Goal: Transaction & Acquisition: Purchase product/service

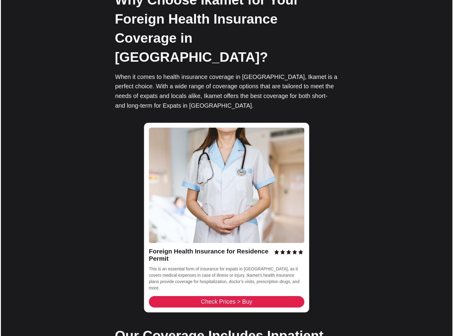
scroll to position [799, 0]
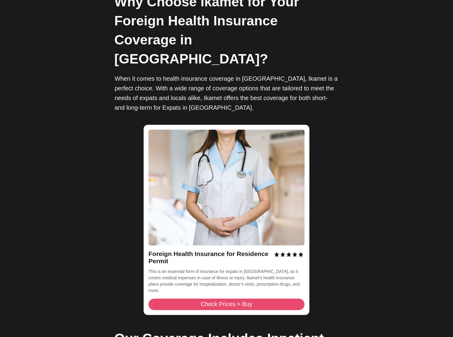
click at [231, 302] on span "Check Prices > Buy" at bounding box center [227, 305] width 52 height 6
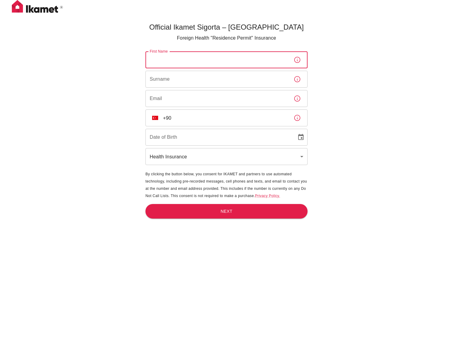
click at [202, 55] on input "First Name" at bounding box center [217, 59] width 143 height 17
type input "Erica"
type input "Malmström"
type input "erica@accountie.se"
click at [53, 113] on div "Official Ikamet Sigorta – Turkey Foreign Health "Residence Permit" Insurance Fi…" at bounding box center [226, 178] width 453 height 357
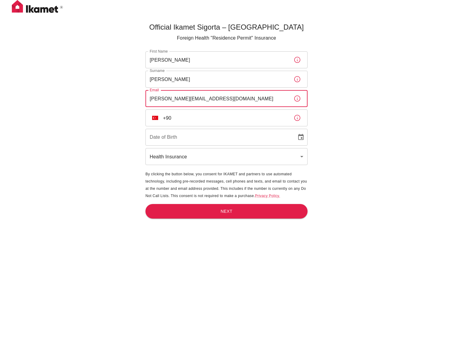
click at [212, 101] on input "erica@accountie.se" at bounding box center [217, 98] width 143 height 17
click at [166, 118] on input "+90" at bounding box center [226, 118] width 126 height 17
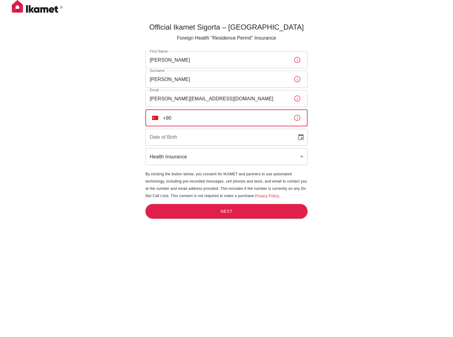
click at [155, 119] on img "Select country" at bounding box center [155, 118] width 6 height 4
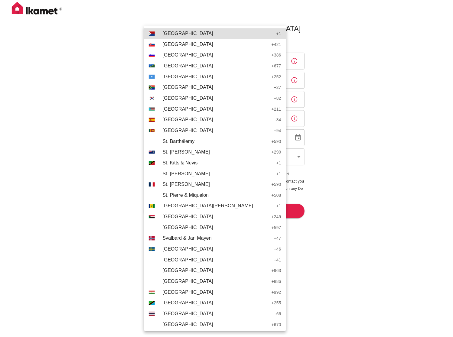
scroll to position [2097, 0]
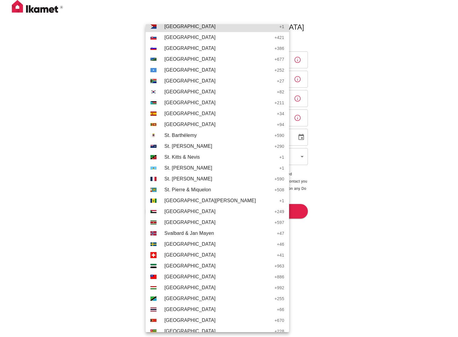
click at [166, 246] on span "Sweden" at bounding box center [219, 244] width 110 height 7
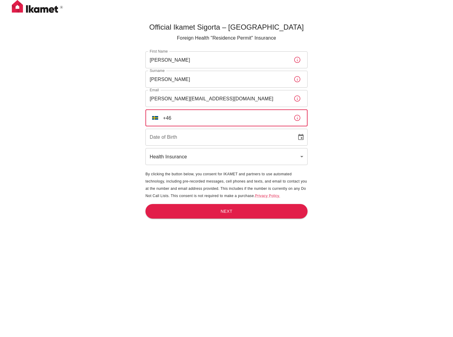
click at [218, 118] on input "+46" at bounding box center [226, 118] width 126 height 17
type input "+46 70 229 92 29"
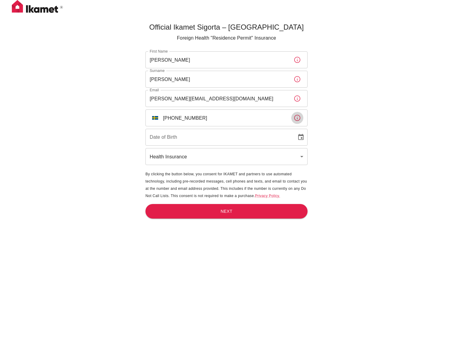
type input "DD/MM/YYYY"
click at [199, 137] on input "DD/MM/YYYY" at bounding box center [219, 137] width 147 height 17
click at [304, 136] on icon "Choose date" at bounding box center [300, 137] width 5 height 6
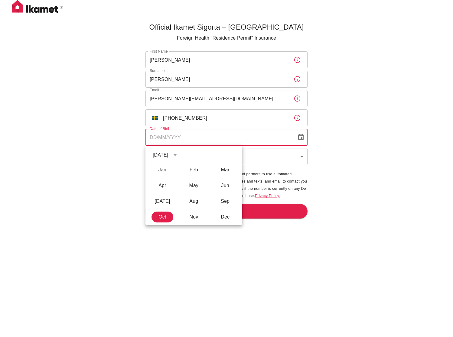
click at [179, 152] on icon "calendar view is open, switch to year view" at bounding box center [175, 155] width 7 height 7
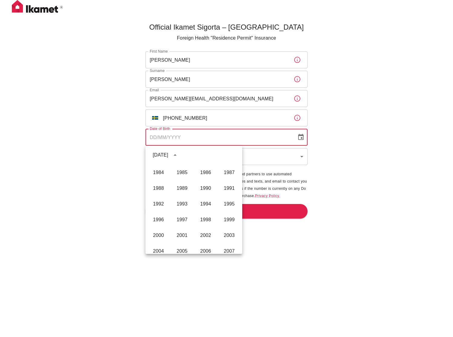
scroll to position [326, 0]
click at [221, 172] on button "1987" at bounding box center [229, 174] width 22 height 11
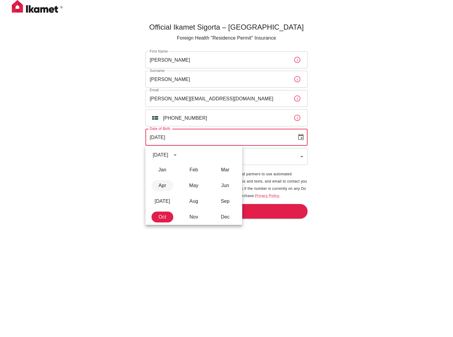
click at [164, 186] on button "Apr" at bounding box center [163, 185] width 22 height 11
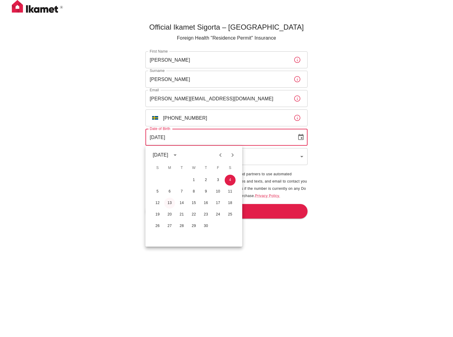
click at [168, 200] on button "13" at bounding box center [169, 203] width 11 height 11
type input "13/04/1987"
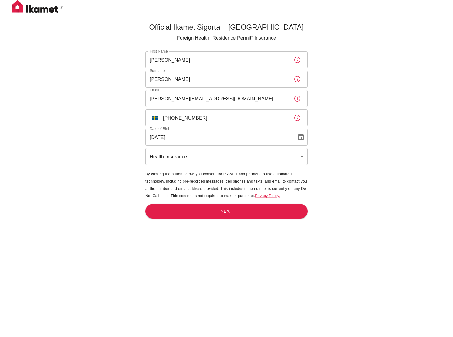
drag, startPoint x: 88, startPoint y: 184, endPoint x: 237, endPoint y: 154, distance: 151.6
click at [90, 184] on div "Official Ikamet Sigorta – Turkey Foreign Health "Residence Permit" Insurance Fi…" at bounding box center [226, 178] width 453 height 357
click at [254, 151] on body "Official Ikamet Sigorta – Turkey Foreign Health "Residence Permit" Insurance Fi…" at bounding box center [226, 178] width 453 height 357
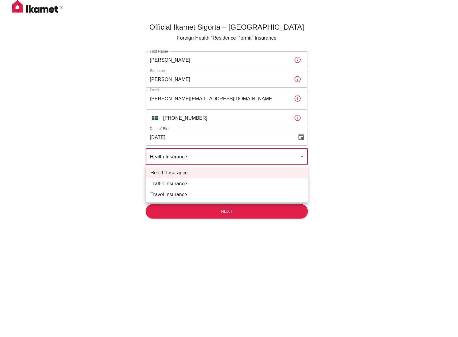
click at [254, 151] on div at bounding box center [229, 168] width 458 height 337
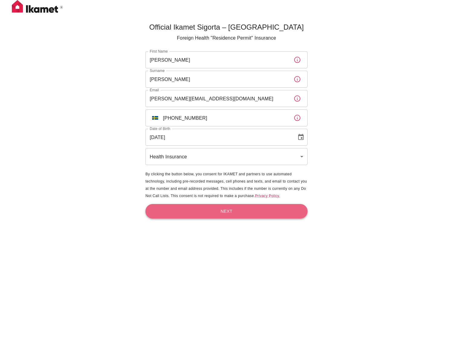
click at [243, 205] on button "Next" at bounding box center [227, 211] width 162 height 15
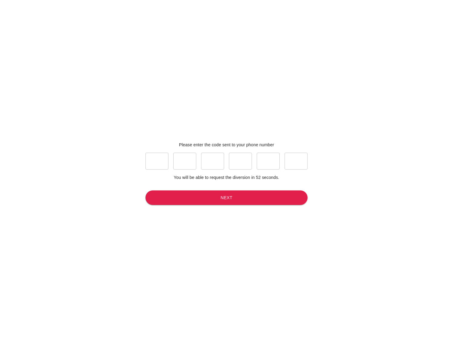
click at [156, 157] on input "text" at bounding box center [157, 161] width 23 height 17
type input "4"
type input "5"
type input "2"
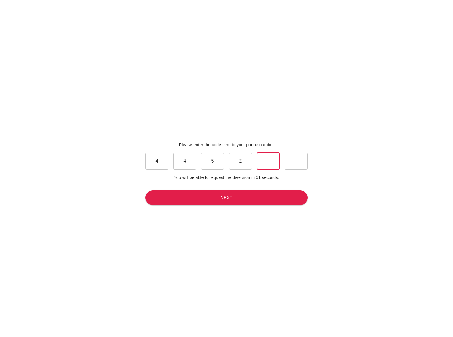
type input "8"
type input "0"
click at [213, 199] on button "Next" at bounding box center [227, 198] width 162 height 15
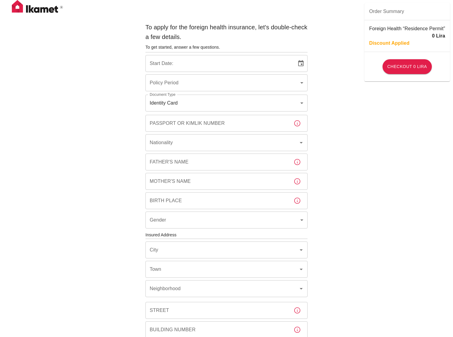
type input "b7343ef8-d55e-4554-96a8-76e30347e985"
type input "04/10/2025"
click at [189, 128] on input "Passport or Kimlik Number" at bounding box center [217, 123] width 143 height 17
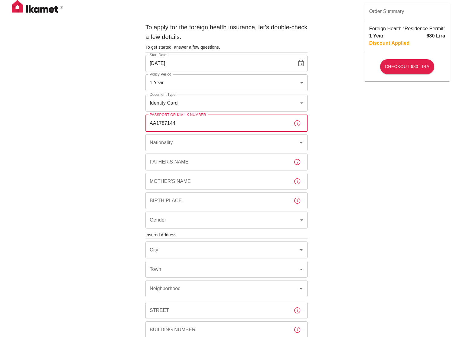
type input "AA1787144"
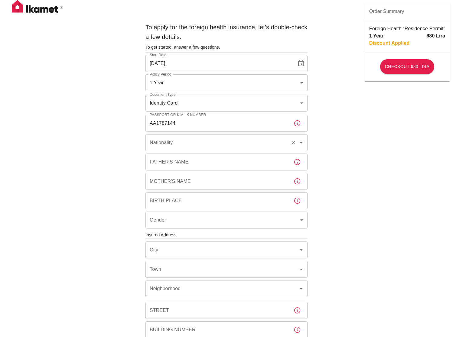
click at [274, 140] on input "Nationality" at bounding box center [218, 142] width 140 height 11
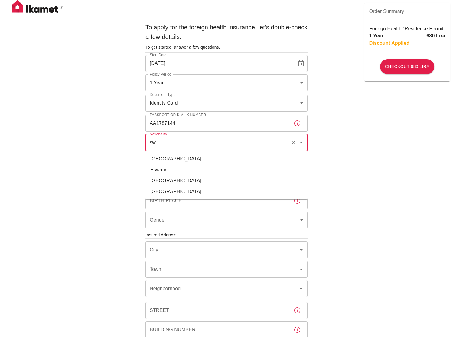
click at [156, 181] on li "Sweden" at bounding box center [227, 181] width 162 height 11
type input "Sweden"
click at [92, 182] on div "To apply for the foreign health insurance, let's double-check a few details. To…" at bounding box center [226, 234] width 453 height 469
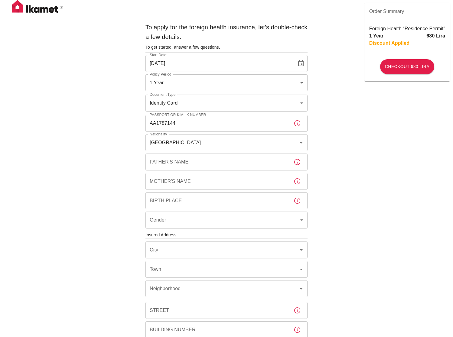
click at [152, 169] on input "Father's Name" at bounding box center [217, 162] width 143 height 17
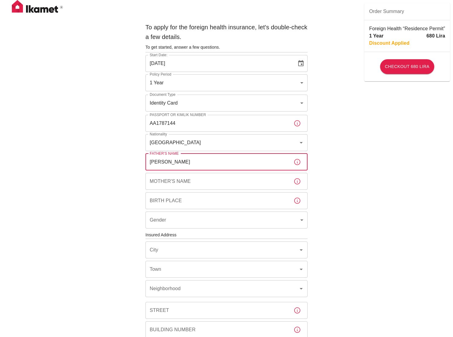
type input "Mikael Hellberg"
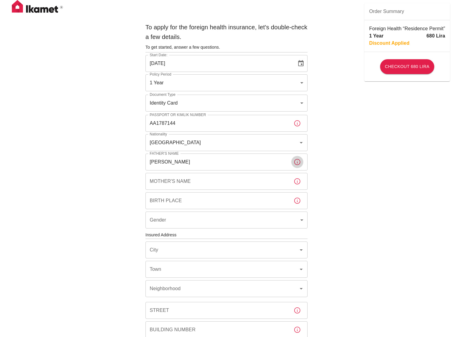
click at [174, 174] on div "Mother's Name Mother's Name" at bounding box center [227, 181] width 162 height 17
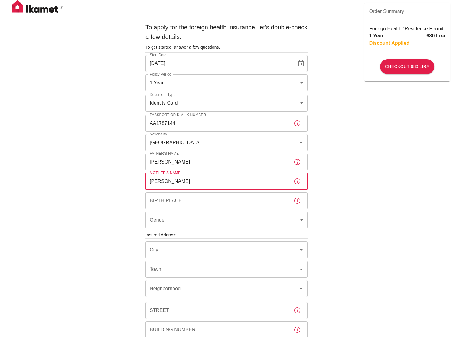
type input "Christina Wallin"
click at [171, 203] on input "Birth Place" at bounding box center [217, 200] width 143 height 17
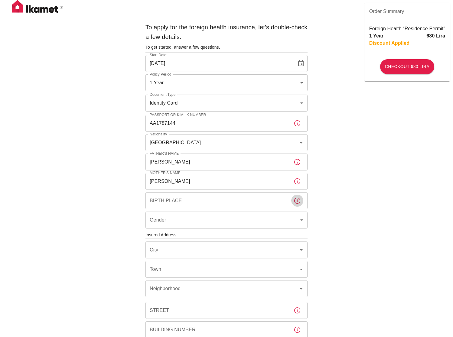
click at [300, 202] on icon "button" at bounding box center [297, 200] width 7 height 7
click at [297, 202] on icon "button" at bounding box center [297, 200] width 7 height 7
click at [70, 218] on div "To apply for the foreign health insurance, let's double-check a few details. To…" at bounding box center [226, 234] width 453 height 469
click at [185, 220] on body "To apply for the foreign health insurance, let's double-check a few details. To…" at bounding box center [226, 234] width 453 height 469
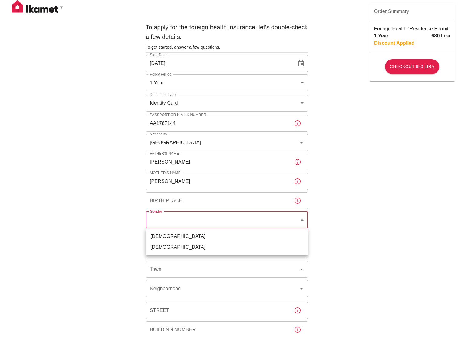
click at [156, 248] on li "Female" at bounding box center [227, 247] width 162 height 11
type input "female"
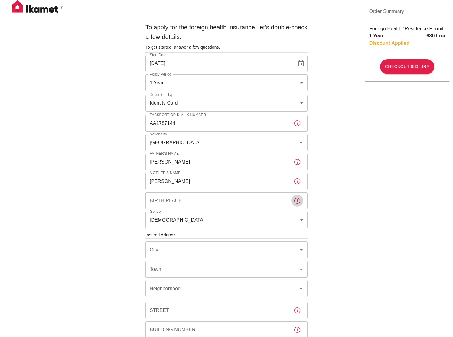
click at [299, 201] on icon "button" at bounding box center [297, 200] width 7 height 7
click at [367, 205] on div "To apply for the foreign health insurance, let's double-check a few details. To…" at bounding box center [226, 234] width 453 height 469
click at [298, 202] on icon "button" at bounding box center [297, 200] width 7 height 7
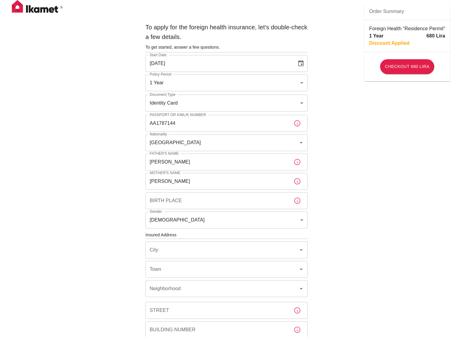
click at [298, 202] on icon "button" at bounding box center [297, 200] width 7 height 7
drag, startPoint x: 298, startPoint y: 202, endPoint x: 234, endPoint y: 205, distance: 64.2
click at [292, 203] on button "button" at bounding box center [297, 201] width 12 height 12
click at [234, 205] on input "Birth Place" at bounding box center [217, 200] width 143 height 17
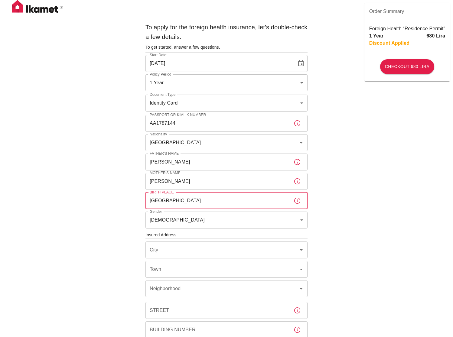
type input "Sweden"
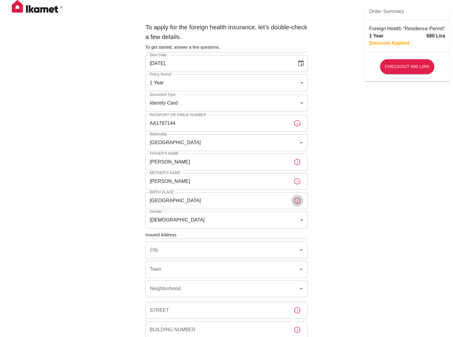
drag, startPoint x: 326, startPoint y: 240, endPoint x: 332, endPoint y: 235, distance: 6.7
click at [328, 241] on div "To apply for the foreign health insurance, let's double-check a few details. To…" at bounding box center [226, 234] width 453 height 469
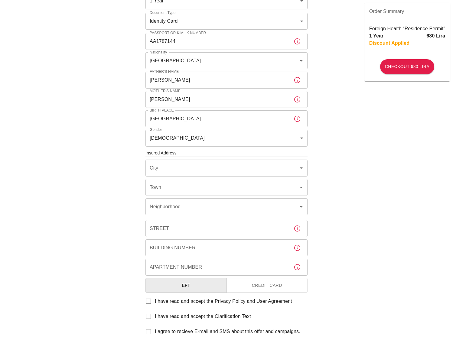
scroll to position [83, 0]
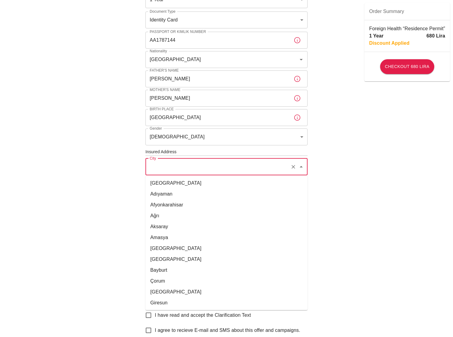
click at [167, 166] on input "City" at bounding box center [218, 166] width 140 height 11
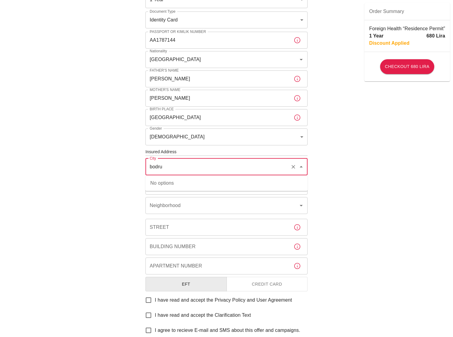
type input "bodrum"
drag, startPoint x: 178, startPoint y: 166, endPoint x: 107, endPoint y: 168, distance: 70.5
click at [107, 168] on div "To apply for the foreign health insurance, let's double-check a few details. To…" at bounding box center [226, 151] width 453 height 469
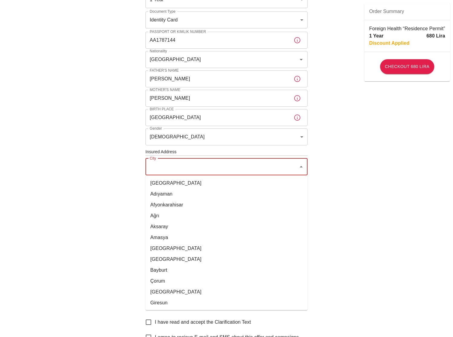
click at [107, 168] on div "To apply for the foreign health insurance, let's double-check a few details. To…" at bounding box center [226, 155] width 453 height 476
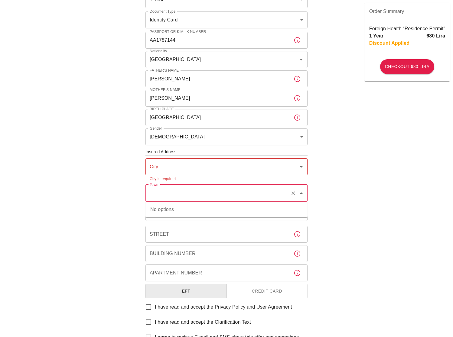
click at [165, 192] on input "Town" at bounding box center [218, 193] width 140 height 11
type input "bodrum"
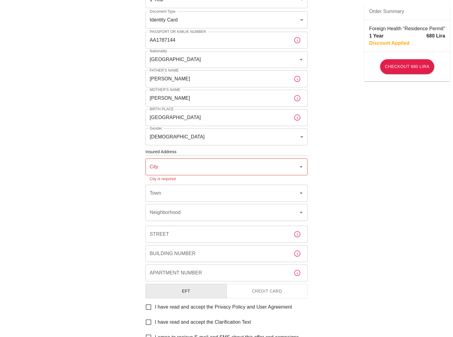
click at [109, 192] on div "To apply for the foreign health insurance, let's double-check a few details. To…" at bounding box center [226, 155] width 453 height 476
click at [182, 167] on input "City" at bounding box center [222, 166] width 148 height 11
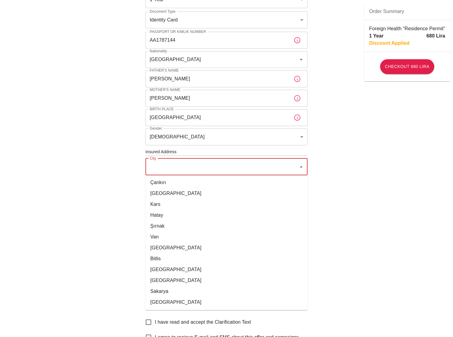
scroll to position [752, 0]
drag, startPoint x: 36, startPoint y: 206, endPoint x: 48, endPoint y: 205, distance: 12.8
click at [36, 206] on div "To apply for the foreign health insurance, let's double-check a few details. To…" at bounding box center [226, 155] width 453 height 476
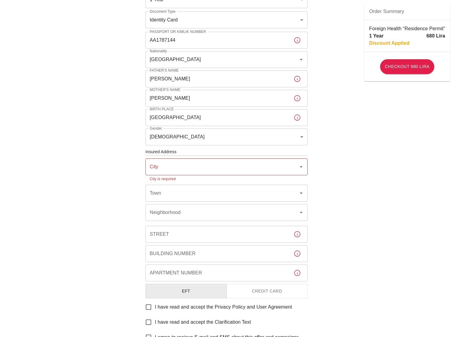
click at [300, 173] on div "City" at bounding box center [227, 167] width 162 height 17
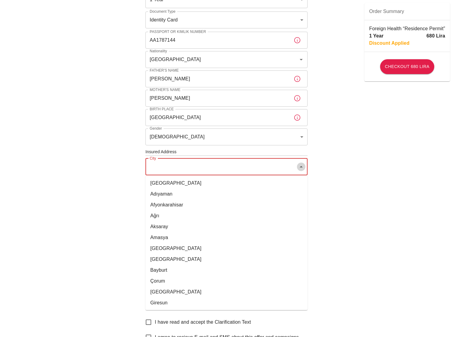
click at [302, 169] on icon "Close" at bounding box center [301, 166] width 7 height 7
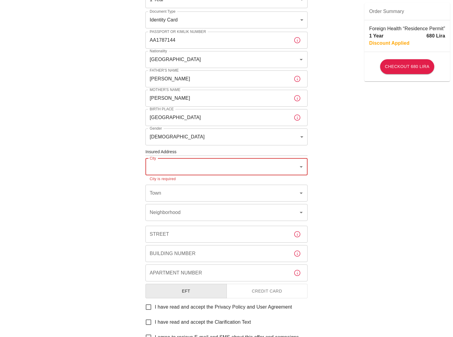
click at [302, 169] on icon "Open" at bounding box center [301, 166] width 7 height 7
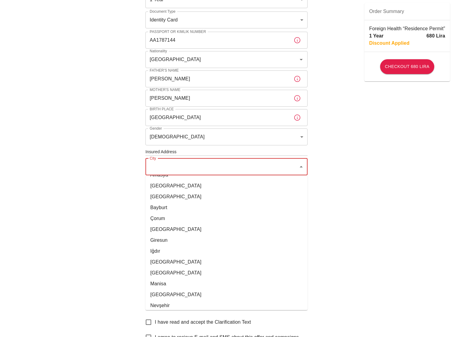
scroll to position [93, 0]
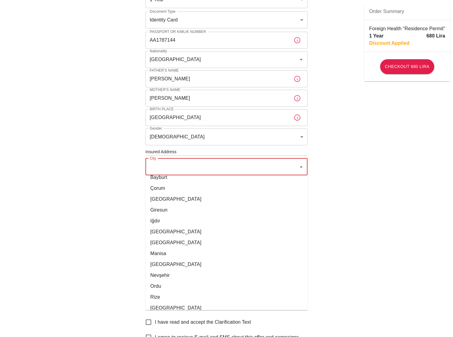
click at [154, 264] on li "Muğla" at bounding box center [227, 264] width 162 height 11
type input "Muğla"
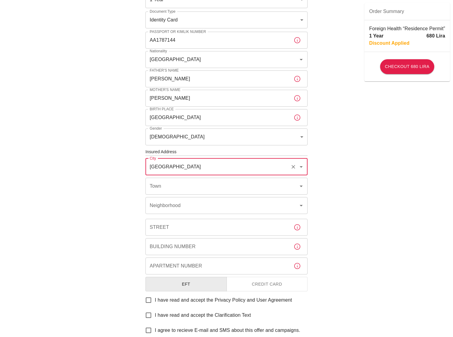
click at [98, 226] on div "To apply for the foreign health insurance, let's double-check a few details. To…" at bounding box center [226, 151] width 453 height 469
click at [189, 183] on input "Town" at bounding box center [218, 186] width 140 height 11
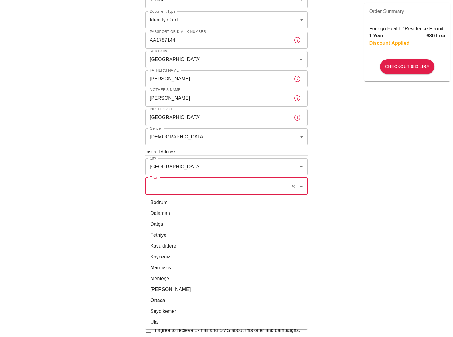
click at [156, 204] on li "Bodrum" at bounding box center [227, 202] width 162 height 11
type input "Bodrum"
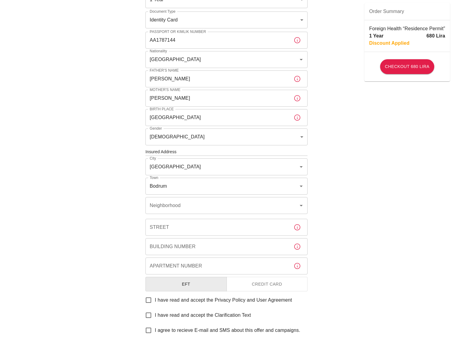
click at [84, 221] on div "To apply for the foreign health insurance, let's double-check a few details. To…" at bounding box center [226, 151] width 453 height 469
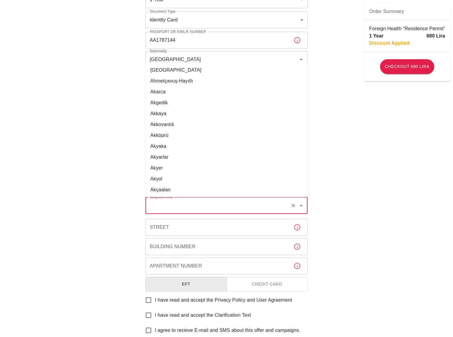
click at [176, 201] on input "Neighborhood" at bounding box center [218, 205] width 140 height 11
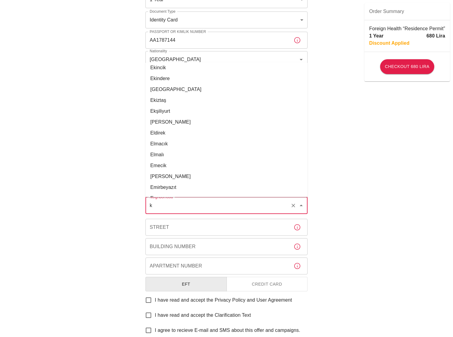
scroll to position [0, 0]
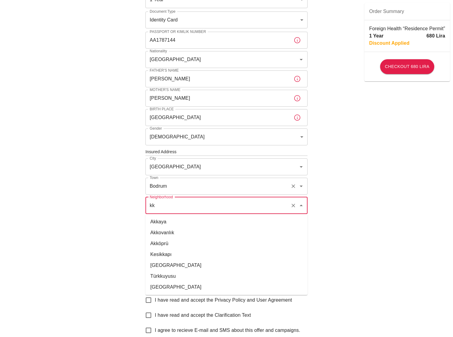
type input "k"
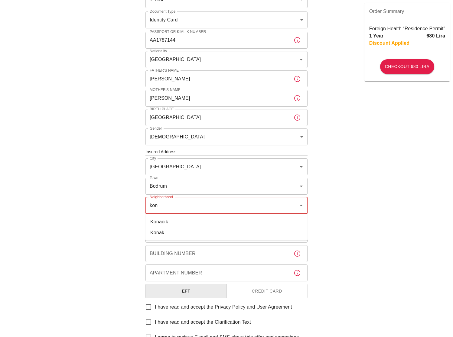
click at [161, 222] on li "Konacık" at bounding box center [227, 222] width 162 height 11
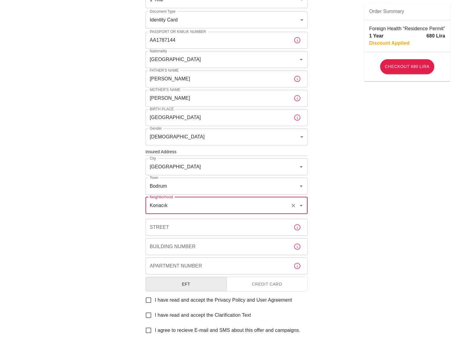
type input "Konacık"
click at [177, 224] on input "Street" at bounding box center [217, 227] width 143 height 17
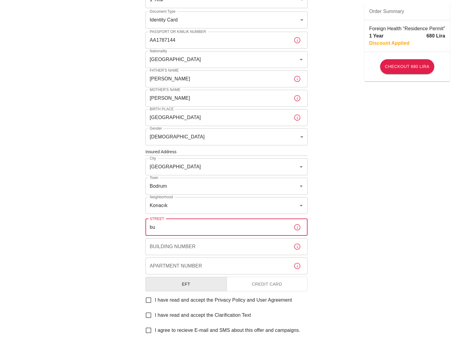
drag, startPoint x: 177, startPoint y: 227, endPoint x: 103, endPoint y: 229, distance: 74.5
click at [103, 229] on div "To apply for the foreign health insurance, let's double-check a few details. To…" at bounding box center [226, 151] width 453 height 469
paste input "rçak"
type input "burçak"
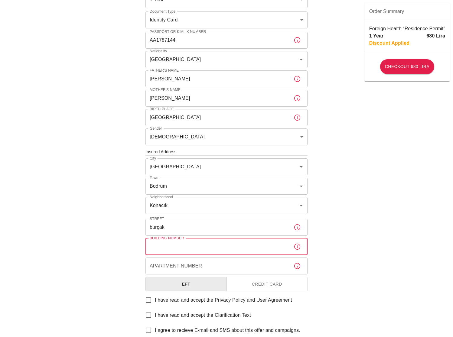
click at [189, 248] on input "Building Number" at bounding box center [217, 246] width 143 height 17
type input "1346"
click at [189, 267] on input "Apartment Number" at bounding box center [217, 266] width 143 height 17
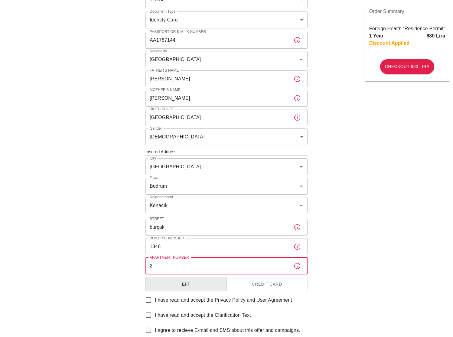
type input "2"
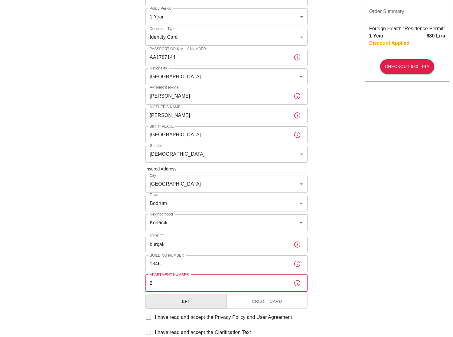
click at [68, 254] on div "To apply for the foreign health insurance, let's double-check a few details. To…" at bounding box center [226, 168] width 453 height 469
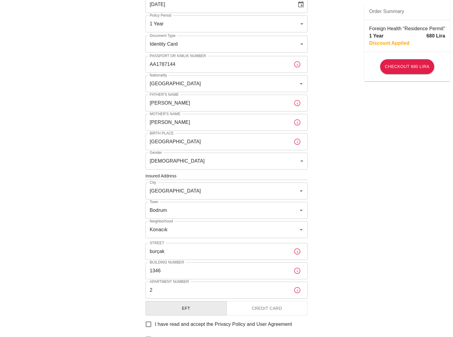
scroll to position [56, 0]
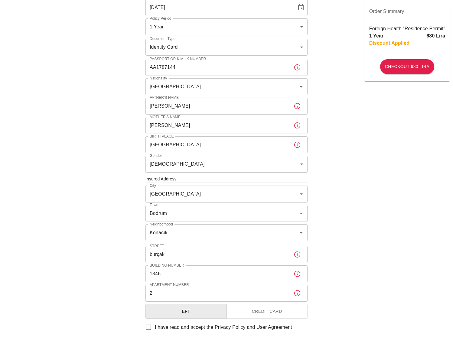
click at [430, 251] on div "To apply for the foreign health insurance, let's double-check a few details. To…" at bounding box center [226, 178] width 453 height 469
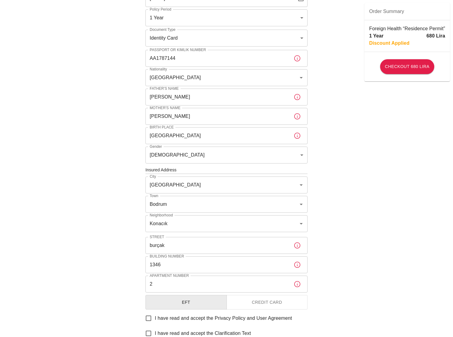
scroll to position [78, 0]
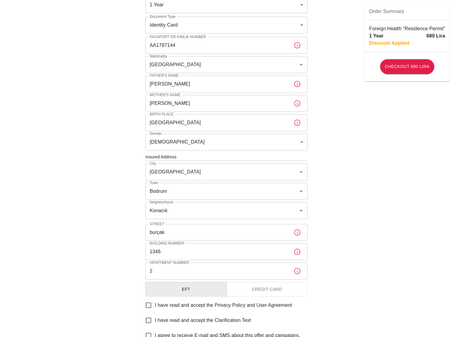
click at [343, 257] on div "To apply for the foreign health insurance, let's double-check a few details. To…" at bounding box center [226, 156] width 453 height 469
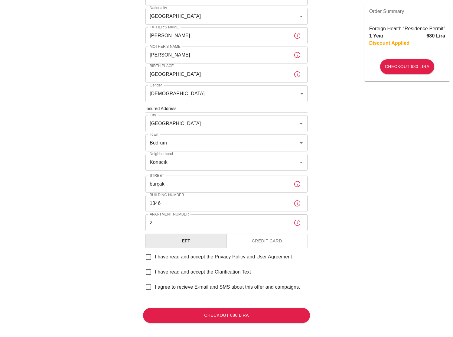
scroll to position [132, 0]
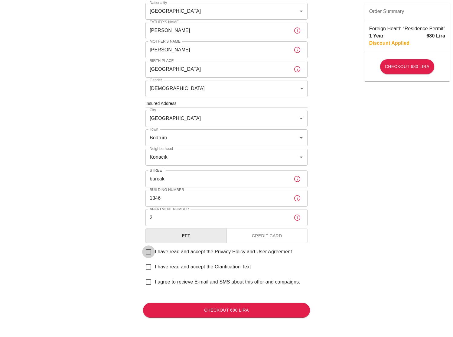
click at [144, 254] on input "I have read and accept the Privacy Policy and User Agreement" at bounding box center [148, 252] width 13 height 13
checkbox input "true"
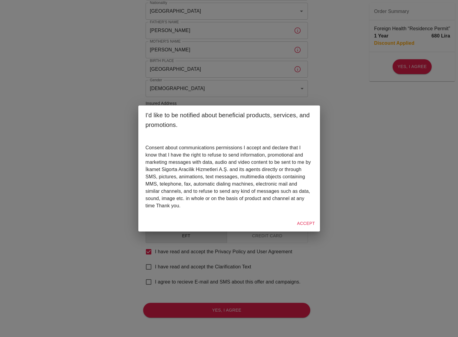
click at [297, 222] on button "Accept" at bounding box center [305, 223] width 23 height 11
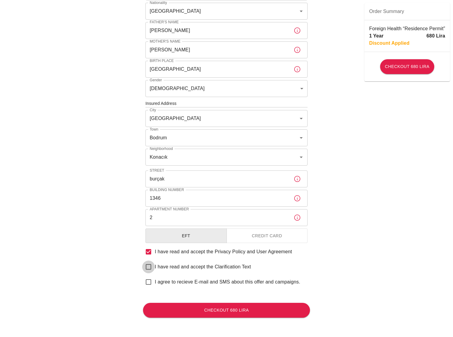
click at [150, 266] on input "I have read and accept the Clarification Text" at bounding box center [148, 267] width 13 height 13
checkbox input "true"
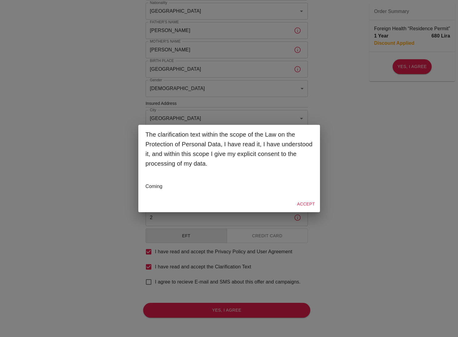
click at [308, 204] on button "Accept" at bounding box center [305, 204] width 23 height 11
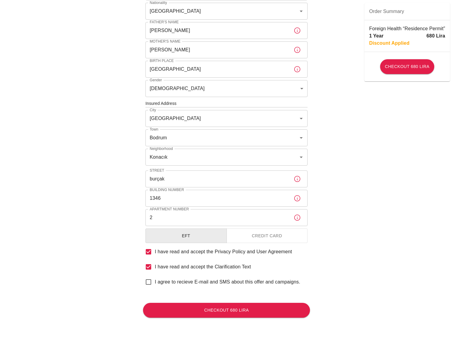
click at [388, 241] on div "To apply for the foreign health insurance, let's double-check a few details. To…" at bounding box center [226, 102] width 453 height 469
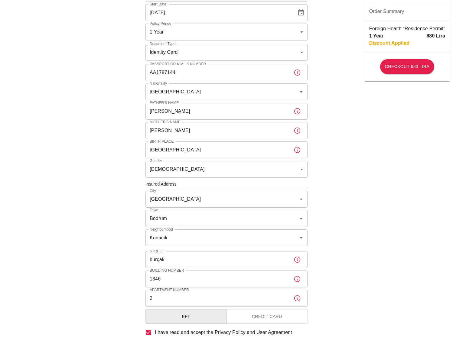
scroll to position [64, 0]
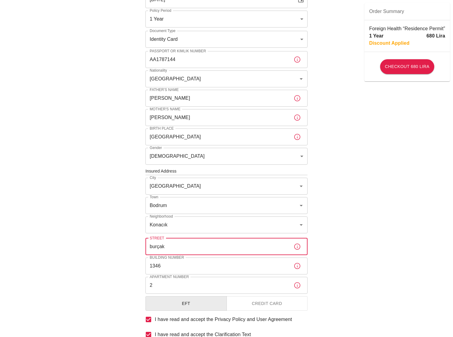
drag, startPoint x: 151, startPoint y: 245, endPoint x: 142, endPoint y: 248, distance: 10.0
click at [142, 248] on div "To apply for the foreign health insurance, let's double-check a few details. To…" at bounding box center [227, 180] width 182 height 449
type input "Burçak"
click at [142, 248] on div "To apply for the foreign health insurance, let's double-check a few details. To…" at bounding box center [227, 180] width 182 height 449
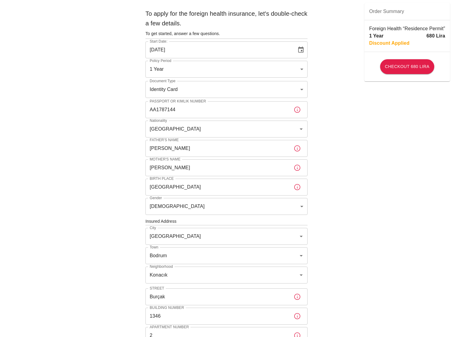
scroll to position [0, 0]
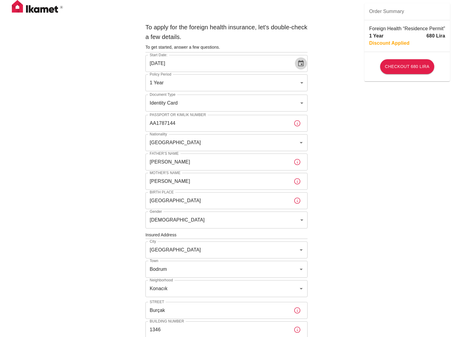
click at [303, 67] on button "Choose date, selected date is Oct 4, 2025" at bounding box center [301, 63] width 12 height 12
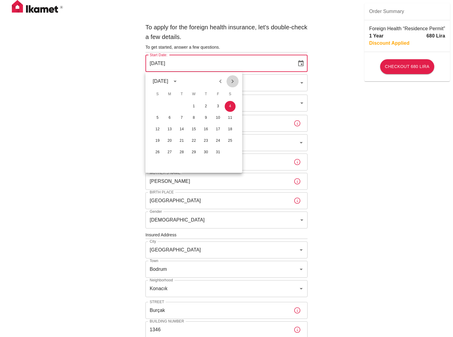
click at [231, 83] on icon "Next month" at bounding box center [232, 81] width 7 height 7
click at [229, 108] on button "1" at bounding box center [230, 106] width 11 height 11
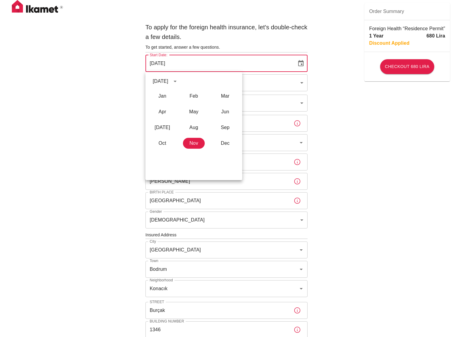
type input "01/11/2025"
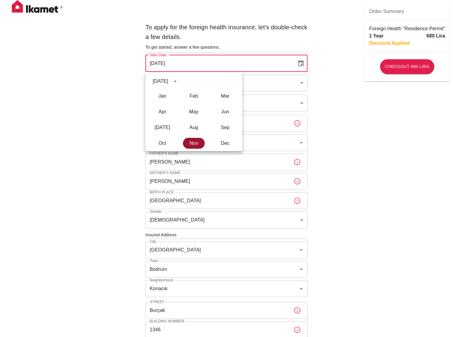
click at [192, 146] on button "Nov" at bounding box center [194, 143] width 22 height 11
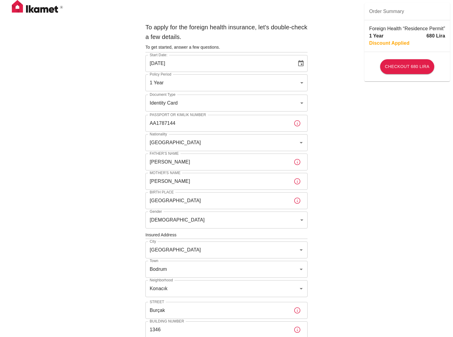
click at [111, 144] on div "To apply for the foreign health insurance, let's double-check a few details. To…" at bounding box center [226, 234] width 453 height 469
click at [346, 135] on div "To apply for the foreign health insurance, let's double-check a few details. To…" at bounding box center [226, 234] width 453 height 469
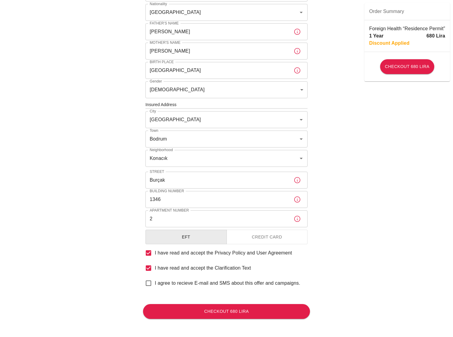
scroll to position [132, 0]
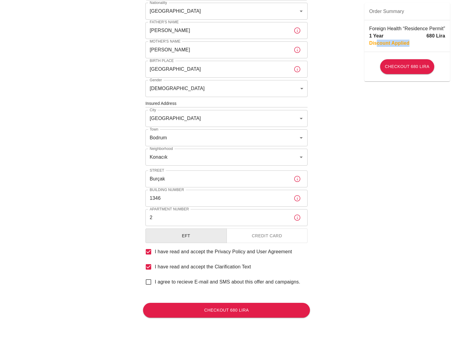
drag, startPoint x: 377, startPoint y: 44, endPoint x: 449, endPoint y: 40, distance: 72.7
click at [449, 40] on div "Foreign Health “Residence Permit” 1 Year 680 Lira Discount Applied" at bounding box center [408, 35] width 86 height 31
drag, startPoint x: 445, startPoint y: 35, endPoint x: 367, endPoint y: 30, distance: 78.6
click at [367, 30] on div "Foreign Health “Residence Permit” 1 Year 680 Lira Discount Applied" at bounding box center [408, 35] width 86 height 31
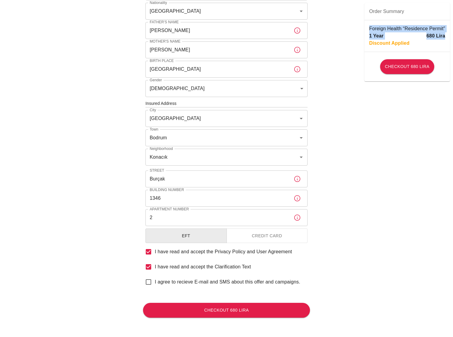
click at [367, 30] on div "Foreign Health “Residence Permit” 1 Year 680 Lira Discount Applied" at bounding box center [408, 35] width 86 height 31
click at [345, 41] on div "To apply for the foreign health insurance, let's double-check a few details. To…" at bounding box center [226, 102] width 453 height 469
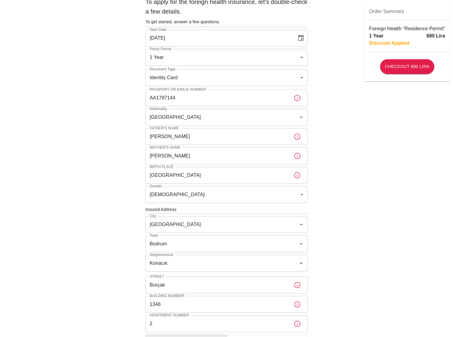
scroll to position [0, 0]
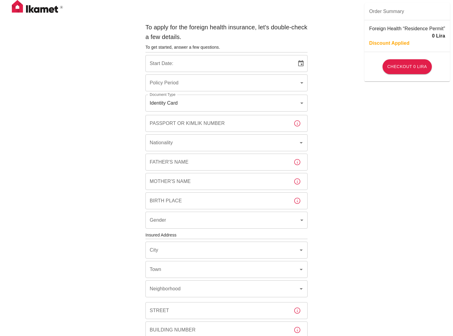
type input "b7343ef8-d55e-4554-96a8-76e30347e985"
type input "[DATE]"
click at [118, 70] on div "To apply for the foreign health insurance, let's double-check a few details. To…" at bounding box center [226, 234] width 453 height 469
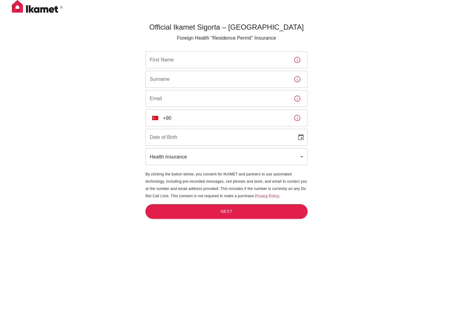
click at [344, 85] on div "Official Ikamet Sigorta – Turkey Foreign Health "Residence Permit" Insurance Fi…" at bounding box center [226, 178] width 453 height 356
click at [139, 80] on div "Official Ikamet Sigorta – Turkey Foreign Health "Residence Permit" Insurance Fi…" at bounding box center [227, 188] width 182 height 336
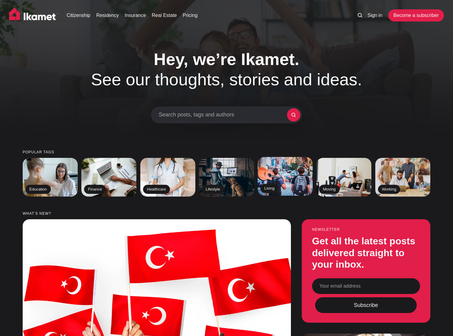
click at [276, 173] on img at bounding box center [285, 176] width 56 height 39
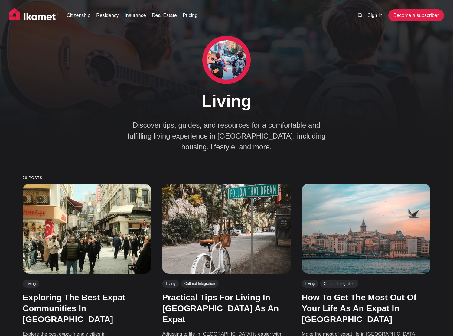
click at [106, 15] on link "Residency" at bounding box center [107, 15] width 23 height 7
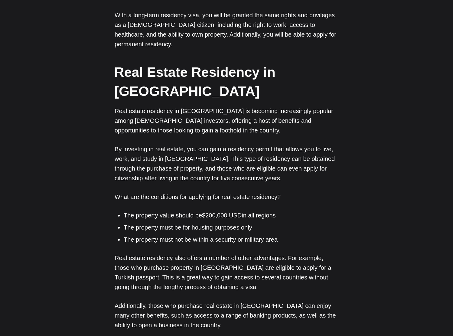
scroll to position [800, 0]
